Goal: Navigation & Orientation: Find specific page/section

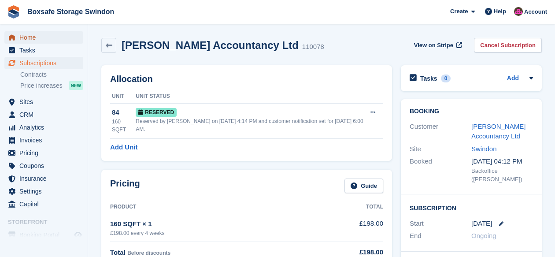
click at [26, 41] on span "Home" at bounding box center [45, 37] width 53 height 12
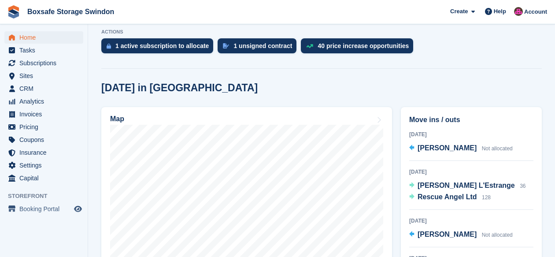
scroll to position [195, 0]
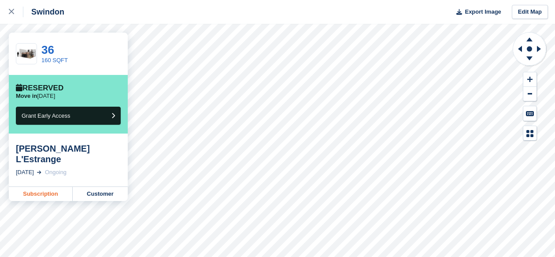
click at [49, 187] on link "Subscription" at bounding box center [41, 194] width 64 height 14
click at [12, 13] on icon at bounding box center [11, 11] width 5 height 5
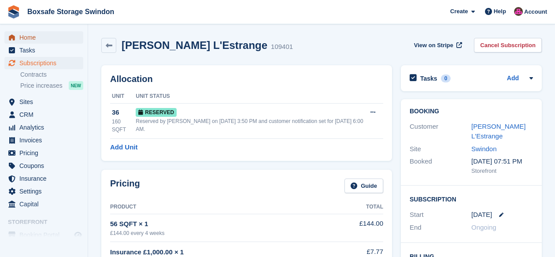
click at [34, 36] on span "Home" at bounding box center [45, 37] width 53 height 12
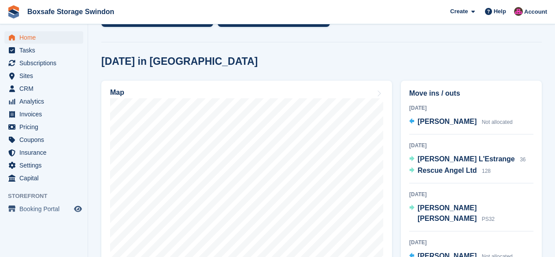
scroll to position [248, 0]
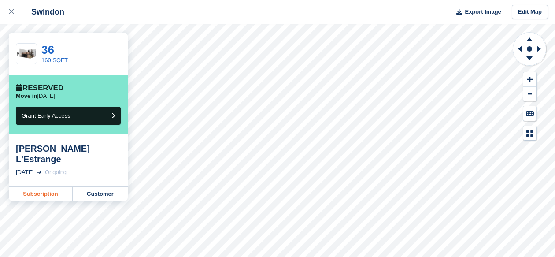
click at [45, 187] on link "Subscription" at bounding box center [41, 194] width 64 height 14
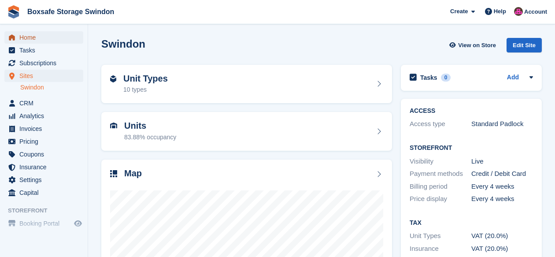
click at [30, 37] on span "Home" at bounding box center [45, 37] width 53 height 12
